Goal: Task Accomplishment & Management: Use online tool/utility

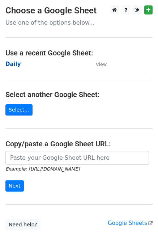
click at [18, 63] on strong "Daily" at bounding box center [13, 64] width 16 height 7
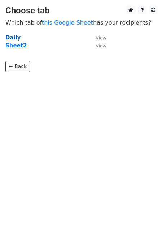
click at [7, 38] on strong "Daily" at bounding box center [13, 37] width 16 height 7
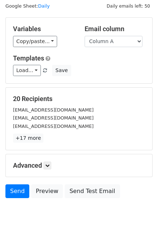
scroll to position [33, 0]
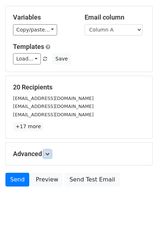
click at [50, 153] on icon at bounding box center [47, 154] width 4 height 4
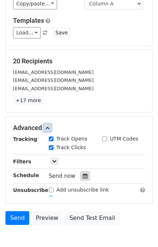
scroll to position [86, 0]
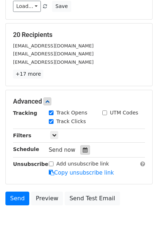
click at [83, 147] on icon at bounding box center [85, 149] width 5 height 5
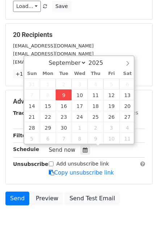
type input "2025-09-09 12:00"
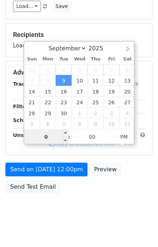
type input "01"
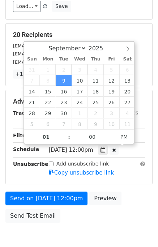
type input "2025-09-09 13:00"
click at [129, 194] on div "Send on Sep 9 at 12:00pm Preview Send Test Email" at bounding box center [79, 208] width 158 height 35
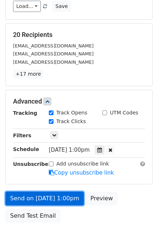
click at [54, 195] on link "Send on Sep 9 at 1:00pm" at bounding box center [44, 198] width 78 height 14
click at [46, 197] on link "Send on Sep 9 at 1:00pm" at bounding box center [44, 198] width 78 height 14
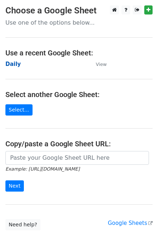
click at [17, 63] on strong "Daily" at bounding box center [13, 64] width 16 height 7
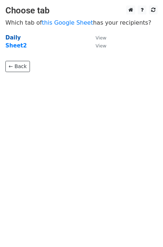
click at [11, 39] on strong "Daily" at bounding box center [13, 37] width 16 height 7
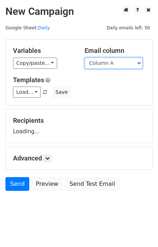
click at [111, 65] on select "Column A Column B Column C Column D Column E" at bounding box center [114, 63] width 58 height 11
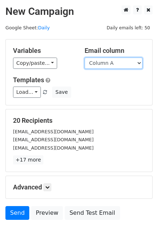
click at [109, 63] on select "Column A Column B Column C Column D Column E" at bounding box center [114, 63] width 58 height 11
select select "Column B"
click at [85, 58] on select "Column A Column B Column C Column D Column E" at bounding box center [114, 63] width 58 height 11
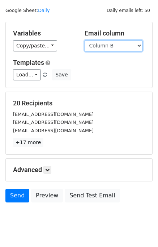
scroll to position [33, 0]
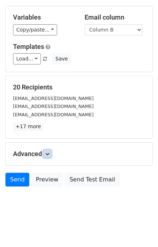
click at [50, 154] on icon at bounding box center [47, 154] width 4 height 4
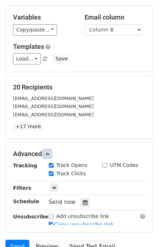
scroll to position [88, 0]
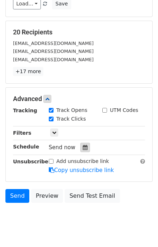
click at [80, 149] on div at bounding box center [85, 146] width 10 height 9
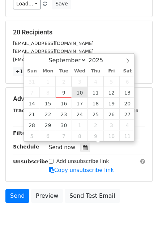
type input "2025-09-10 12:00"
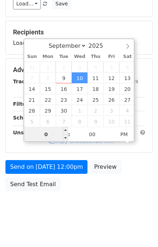
type input "02"
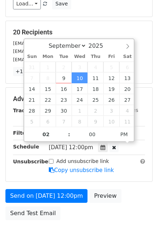
type input "2025-09-10 14:00"
click at [130, 198] on div "Send on Sep 10 at 12:00pm Preview Send Test Email" at bounding box center [79, 206] width 158 height 35
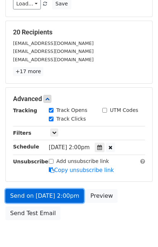
click at [46, 193] on link "Send on Sep 10 at 2:00pm" at bounding box center [44, 196] width 78 height 14
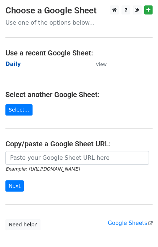
click at [16, 64] on strong "Daily" at bounding box center [13, 64] width 16 height 7
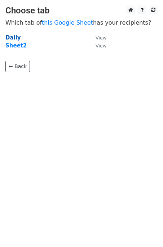
click at [8, 36] on strong "Daily" at bounding box center [13, 37] width 16 height 7
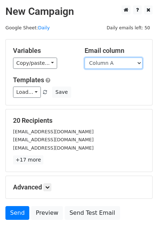
click at [118, 64] on select "Column A Column B Column C Column D Column E" at bounding box center [114, 63] width 58 height 11
select select "Column C"
click at [85, 58] on select "Column A Column B Column C Column D Column E" at bounding box center [114, 63] width 58 height 11
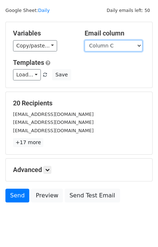
scroll to position [33, 0]
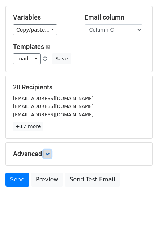
click at [49, 153] on icon at bounding box center [47, 154] width 4 height 4
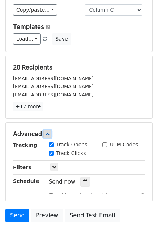
scroll to position [79, 0]
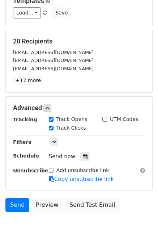
click at [78, 149] on div "Tracking Track Opens UTM Codes Track Clicks Filters Only include spreadsheet ro…" at bounding box center [79, 149] width 132 height 68
click at [84, 154] on div at bounding box center [85, 156] width 10 height 9
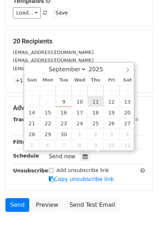
type input "2025-09-11 12:00"
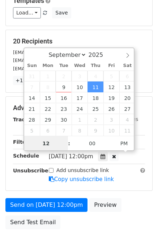
scroll to position [0, 0]
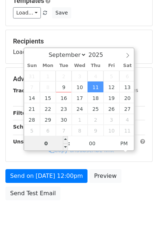
type input "03"
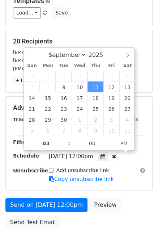
type input "2025-09-11 15:00"
click at [127, 196] on form "Variables Copy/paste... {{Column A}} {{Column B}} {{Column C}} {{Column D}} {{C…" at bounding box center [78, 96] width 147 height 273
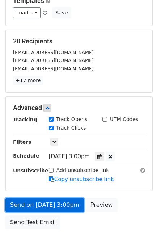
click at [48, 202] on link "Send on Sep 11 at 3:00pm" at bounding box center [44, 205] width 78 height 14
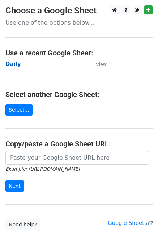
click at [12, 65] on strong "Daily" at bounding box center [13, 64] width 16 height 7
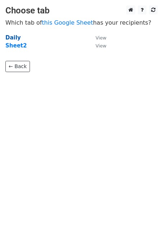
click at [11, 37] on strong "Daily" at bounding box center [13, 37] width 16 height 7
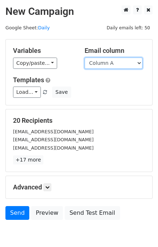
click at [117, 63] on select "Column A Column B Column C Column D Column E" at bounding box center [114, 63] width 58 height 11
select select "Column D"
click at [85, 58] on select "Column A Column B Column C Column D Column E" at bounding box center [114, 63] width 58 height 11
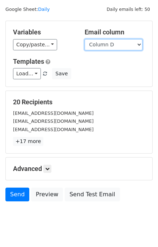
scroll to position [33, 0]
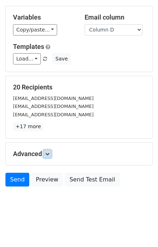
click at [51, 152] on link at bounding box center [47, 154] width 8 height 8
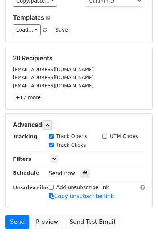
scroll to position [85, 0]
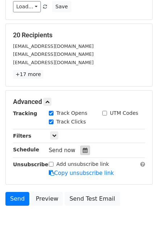
click at [85, 150] on div at bounding box center [85, 149] width 10 height 9
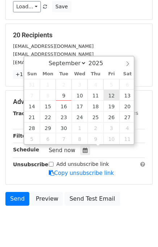
type input "2025-09-12 12:00"
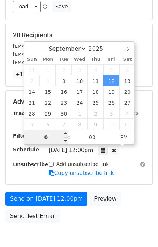
type input "04"
type input "2025-09-12 16:00"
click at [130, 199] on div "Send on Sep 12 at 12:00pm Preview Send Test Email" at bounding box center [79, 209] width 158 height 35
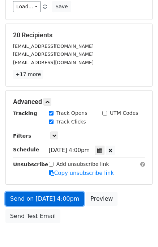
click at [51, 196] on link "Send on Sep 12 at 4:00pm" at bounding box center [44, 199] width 78 height 14
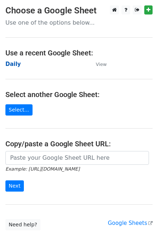
click at [11, 63] on strong "Daily" at bounding box center [13, 64] width 16 height 7
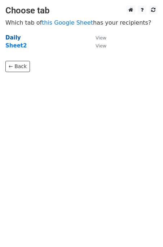
click at [7, 36] on strong "Daily" at bounding box center [13, 37] width 16 height 7
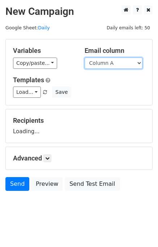
click at [116, 62] on select "Column A Column B Column C Column D Column E" at bounding box center [114, 63] width 58 height 11
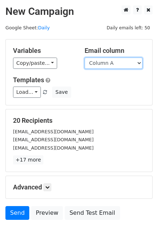
select select "Column E"
click at [85, 58] on select "Column A Column B Column C Column D Column E" at bounding box center [114, 63] width 58 height 11
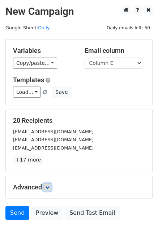
click at [51, 188] on link at bounding box center [47, 187] width 8 height 8
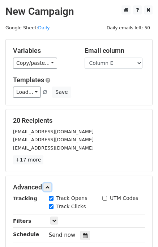
scroll to position [87, 0]
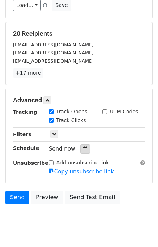
click at [83, 149] on icon at bounding box center [85, 148] width 5 height 5
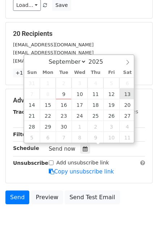
type input "[DATE] 12:00"
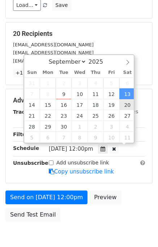
scroll to position [0, 0]
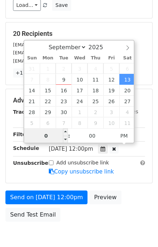
type input "05"
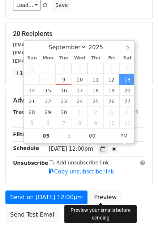
type input "[DATE] 17:00"
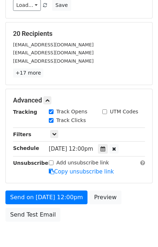
click at [137, 198] on div "Send on [DATE] 12:00pm Preview Send Test Email" at bounding box center [79, 207] width 158 height 35
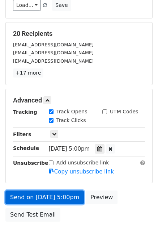
click at [30, 195] on link "Send on [DATE] 5:00pm" at bounding box center [44, 197] width 78 height 14
